Goal: Task Accomplishment & Management: Use online tool/utility

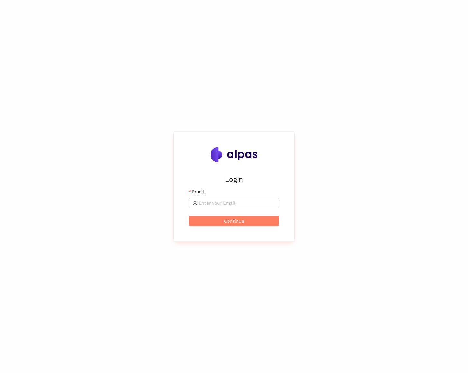
click at [323, 184] on div "Login Email Continue" at bounding box center [234, 186] width 468 height 373
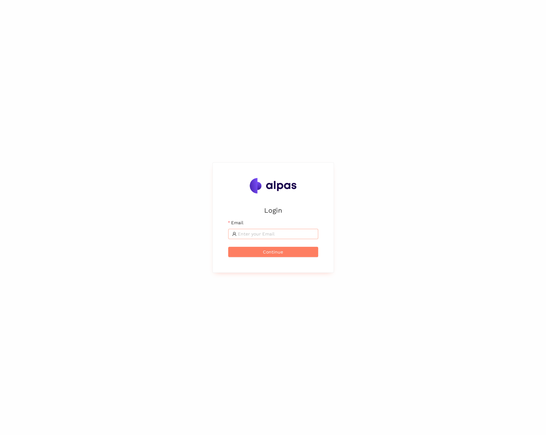
click at [289, 237] on input "Email" at bounding box center [276, 234] width 77 height 7
type input "max@alpas.ai"
click at [286, 249] on button "Continue" at bounding box center [273, 252] width 90 height 10
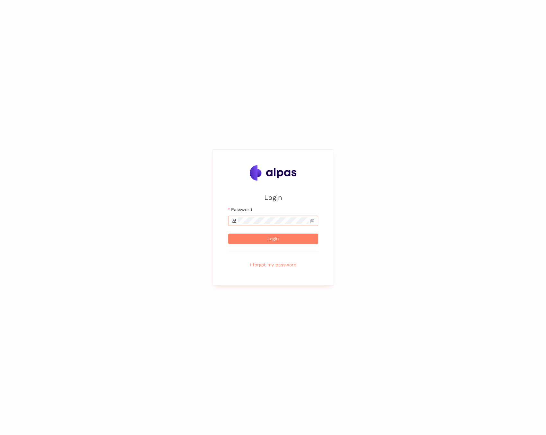
click at [277, 225] on span at bounding box center [273, 221] width 90 height 10
click at [228, 234] on button "Login" at bounding box center [273, 239] width 90 height 10
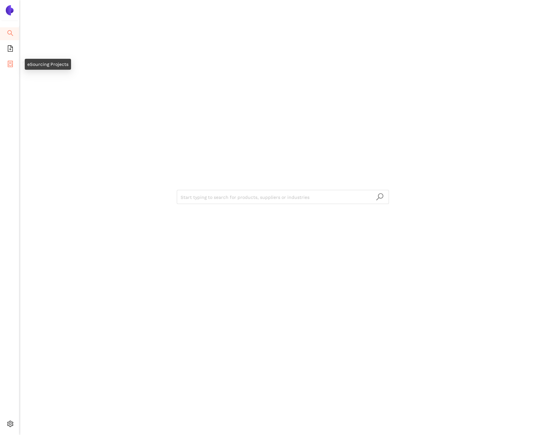
click at [15, 66] on li "eSourcing Projects" at bounding box center [9, 64] width 19 height 13
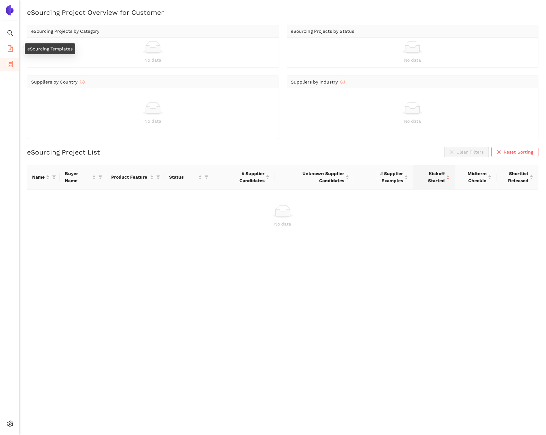
click at [9, 49] on icon "file-add" at bounding box center [10, 48] width 6 height 6
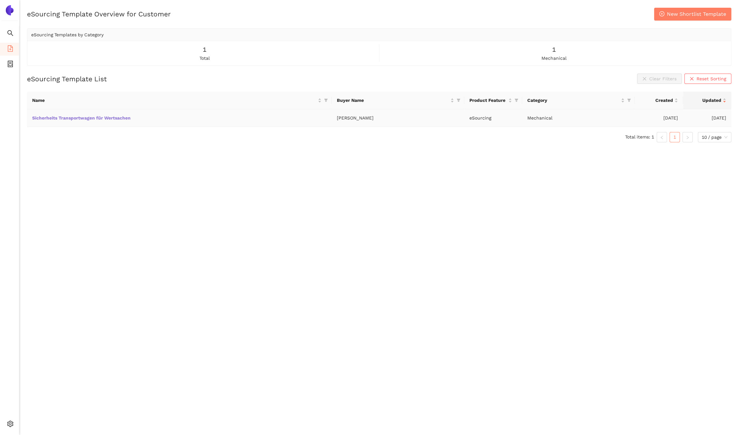
click at [0, 0] on link "Sicherheits Transportwagen für Wertsachen" at bounding box center [0, 0] width 0 height 0
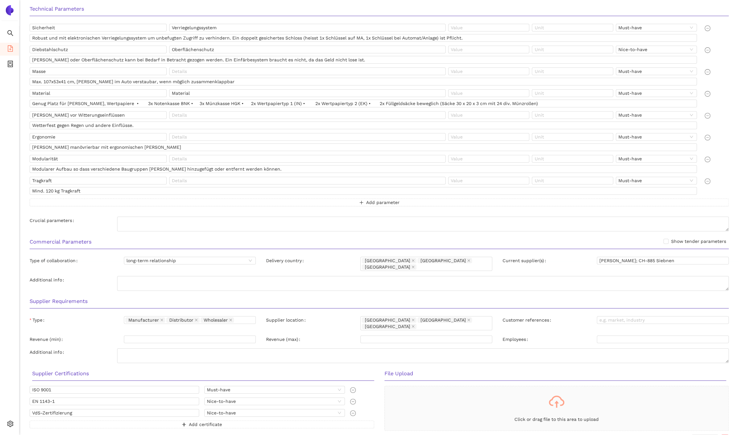
scroll to position [195, 0]
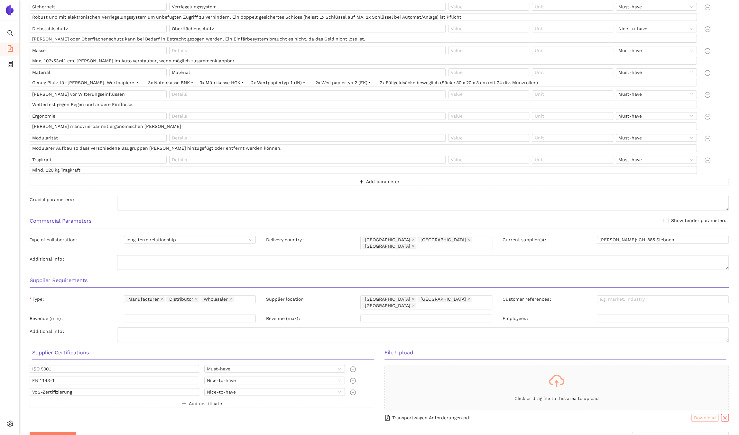
click at [696, 414] on span "Download" at bounding box center [705, 417] width 22 height 7
click at [185, 328] on textarea "Additional info" at bounding box center [422, 335] width 611 height 15
type textarea "bevorzugt Manufacturer"
click at [93, 296] on div "Type" at bounding box center [77, 300] width 94 height 8
click at [70, 435] on span "Save Template" at bounding box center [53, 439] width 36 height 8
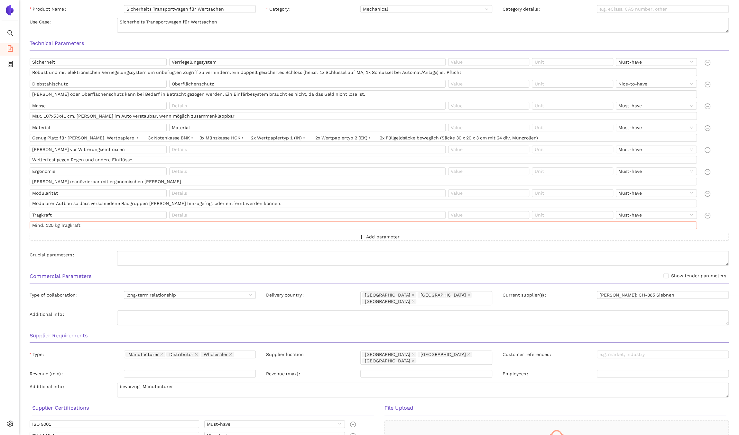
scroll to position [139, 0]
drag, startPoint x: 44, startPoint y: 116, endPoint x: 75, endPoint y: 115, distance: 30.6
click at [75, 115] on input "Max. 107x53x41 cm, [PERSON_NAME] im Auto verstaubar, wenn möglich zusammenklapp…" at bounding box center [363, 117] width 667 height 8
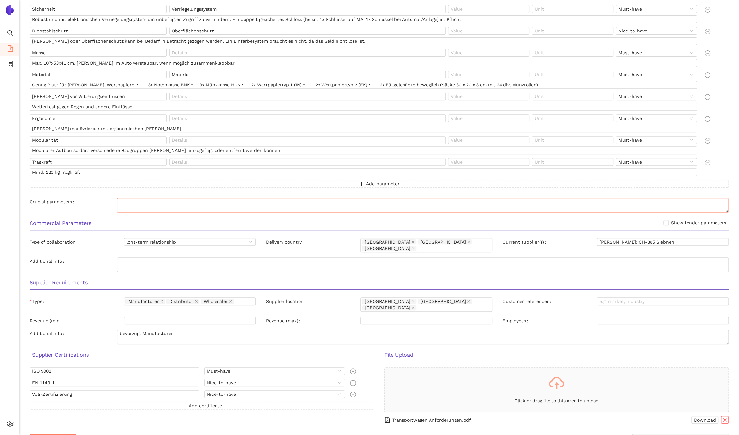
scroll to position [195, 0]
click at [67, 435] on span "Save Template" at bounding box center [53, 439] width 36 height 8
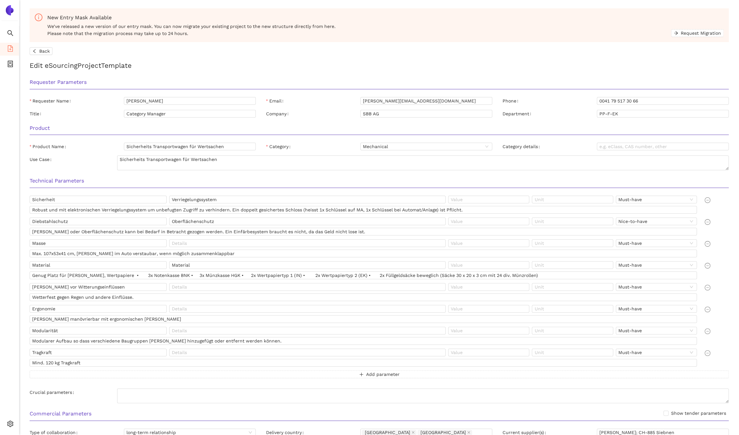
scroll to position [0, 0]
click at [11, 49] on icon "file-add" at bounding box center [10, 48] width 5 height 6
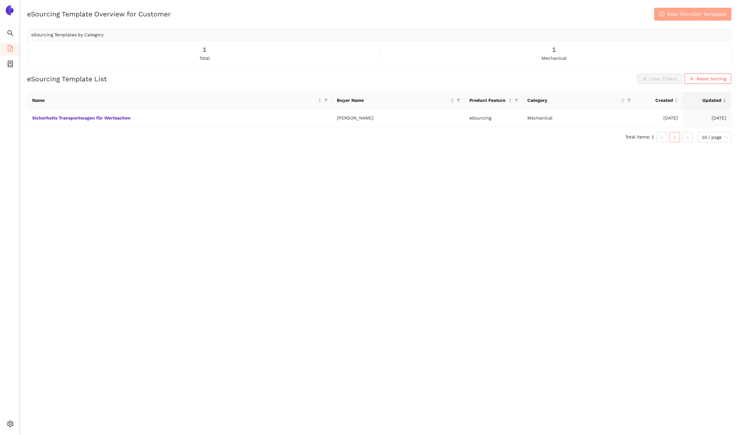
click at [694, 17] on span "New Shortlist Template" at bounding box center [696, 14] width 59 height 8
click at [0, 0] on link "Sicherheits Transportwagen für Wertsachen" at bounding box center [0, 0] width 0 height 0
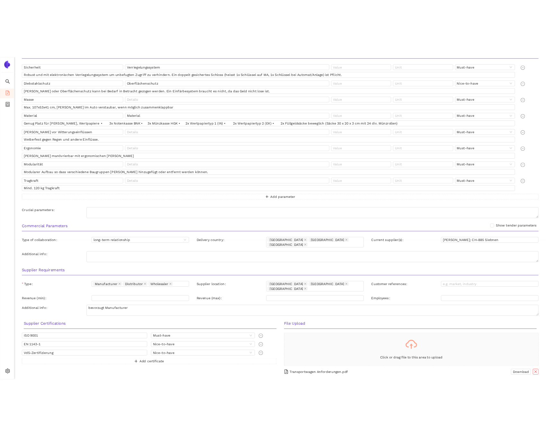
scroll to position [195, 0]
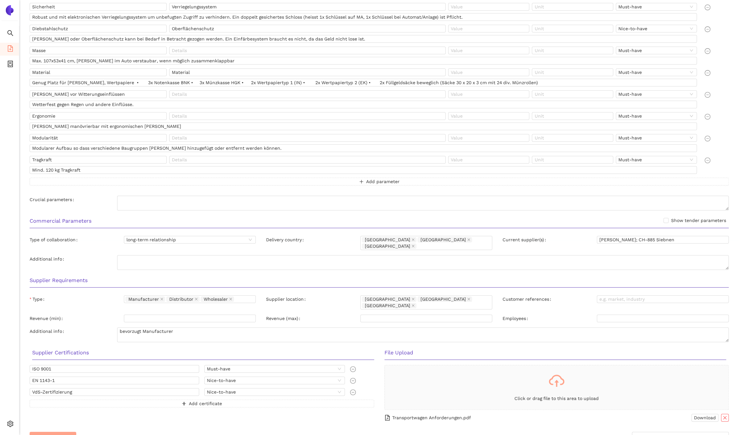
click at [67, 435] on span "Save Template" at bounding box center [53, 439] width 36 height 8
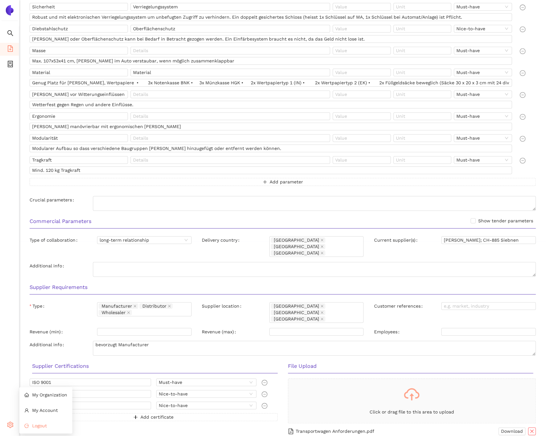
click at [20, 423] on li "Logout" at bounding box center [45, 425] width 53 height 13
